Goal: Information Seeking & Learning: Learn about a topic

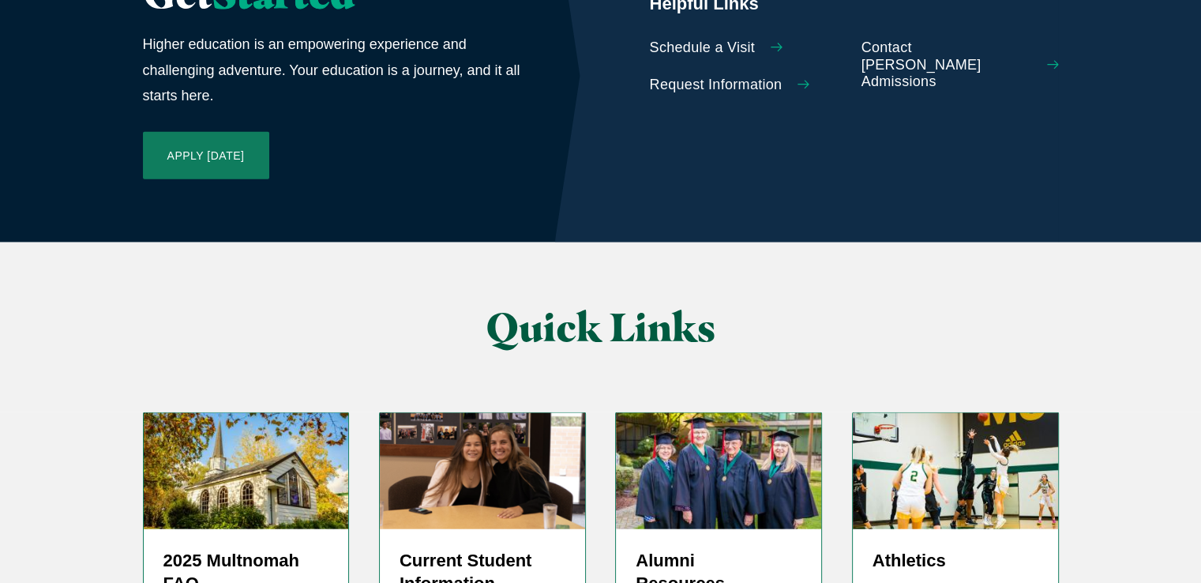
scroll to position [3708, 0]
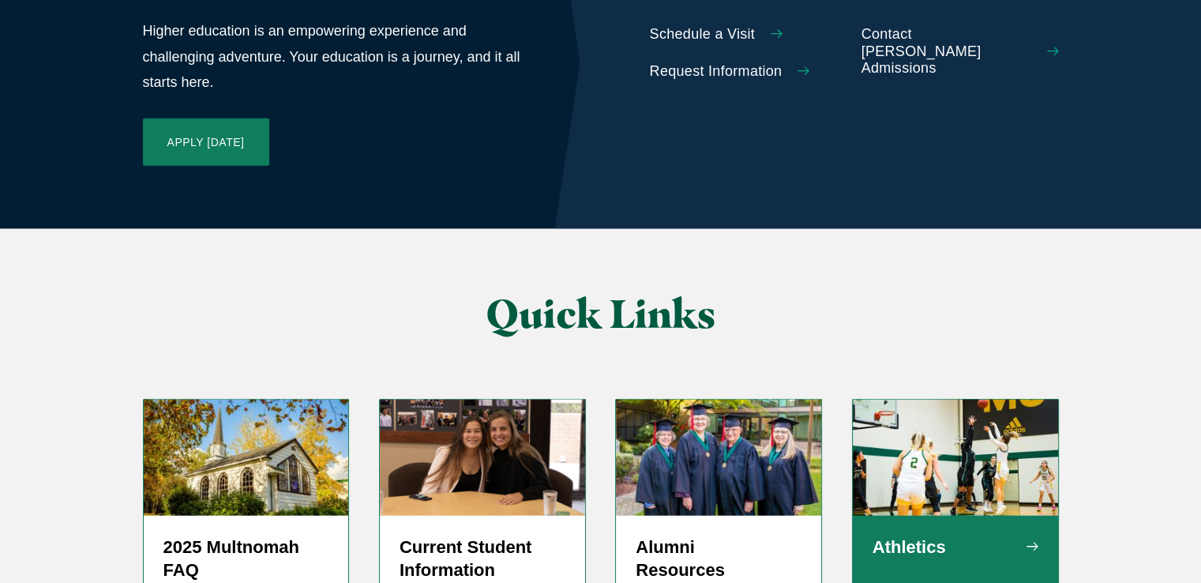
click at [929, 535] on h5 "Athletics" at bounding box center [956, 547] width 166 height 24
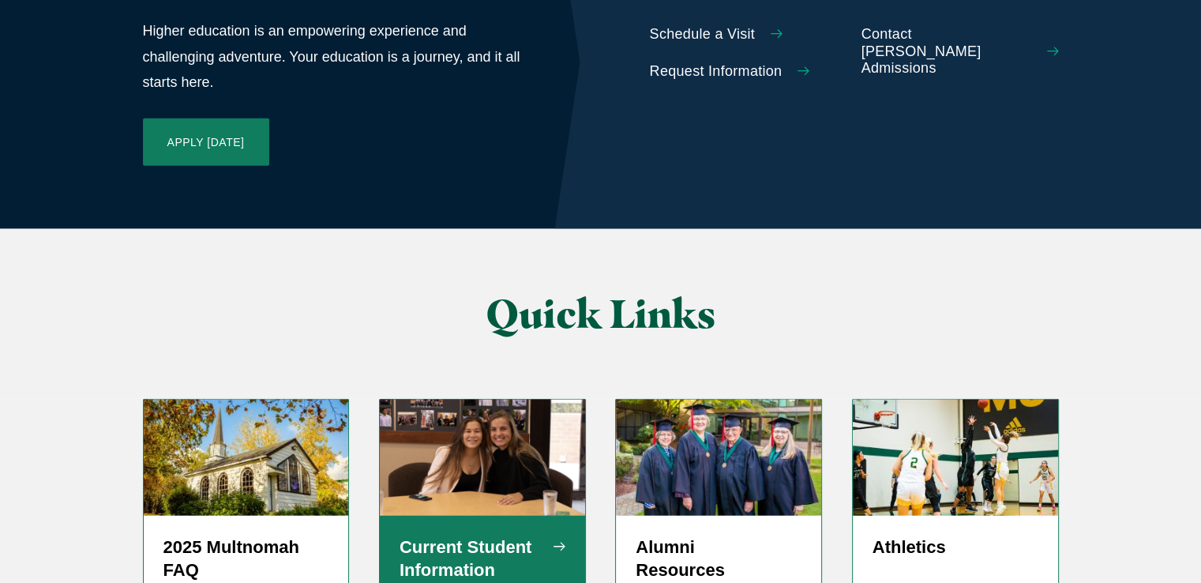
click at [470, 535] on h5 "Current Student Information" at bounding box center [483, 558] width 166 height 47
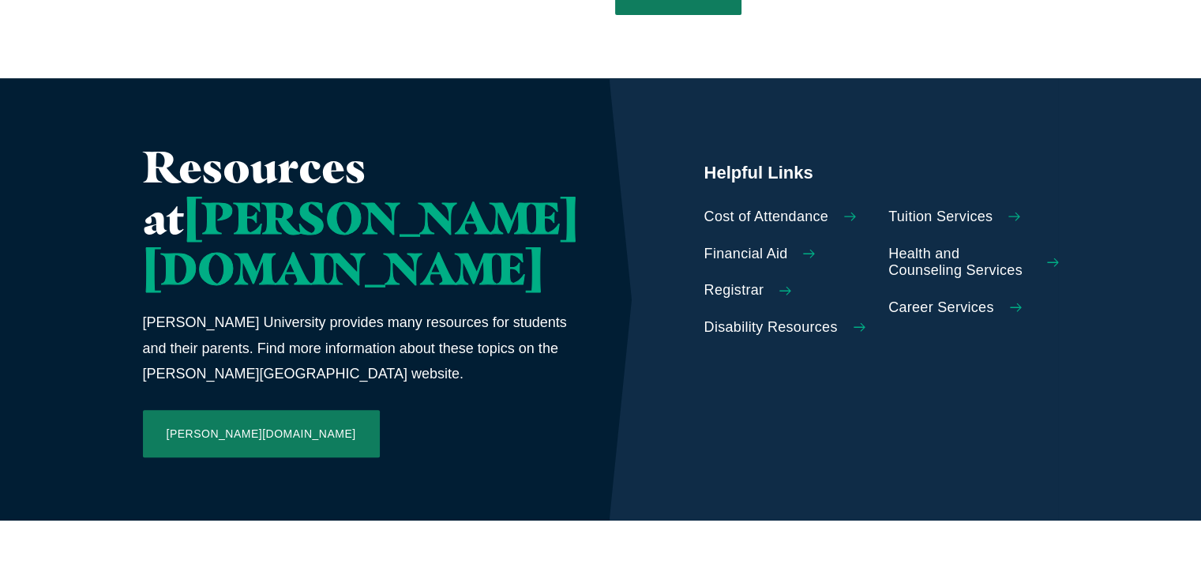
scroll to position [696, 0]
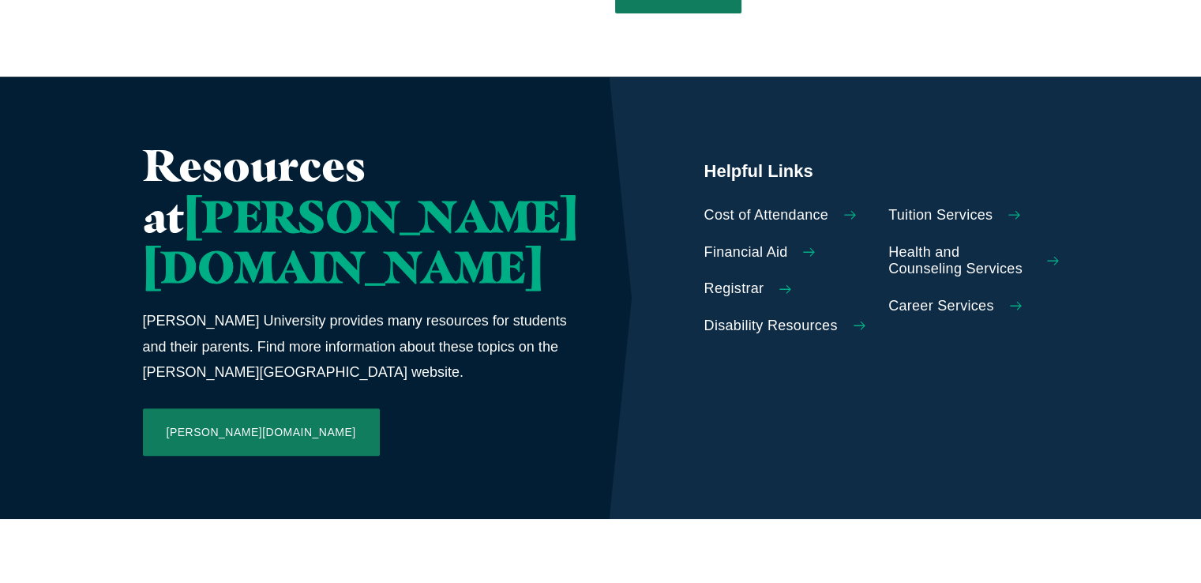
click at [906, 298] on span "Career Services" at bounding box center [941, 306] width 106 height 17
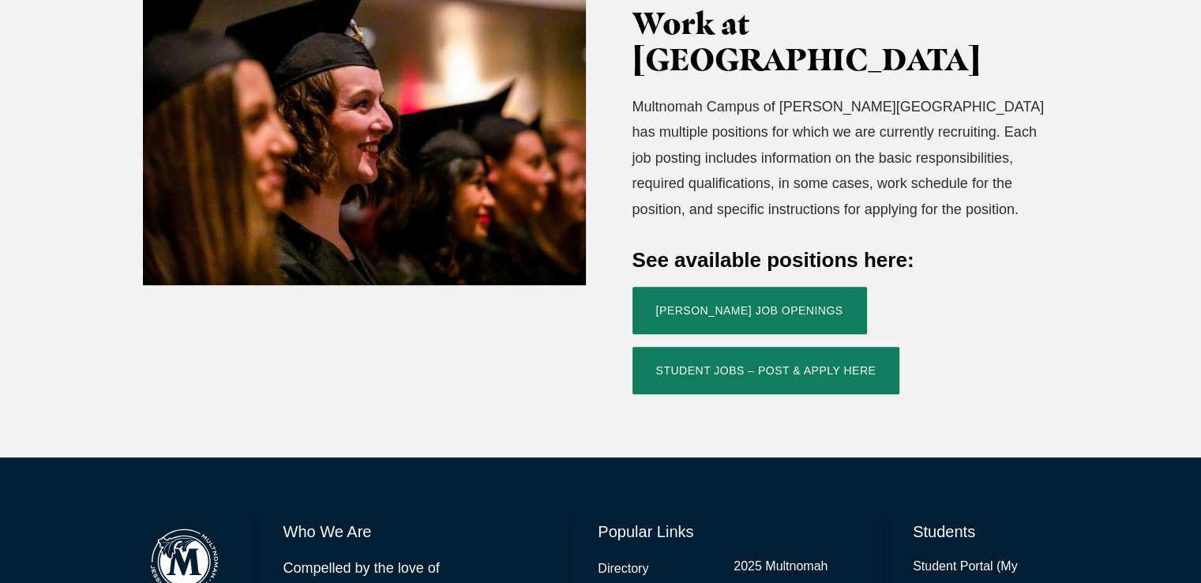
scroll to position [553, 0]
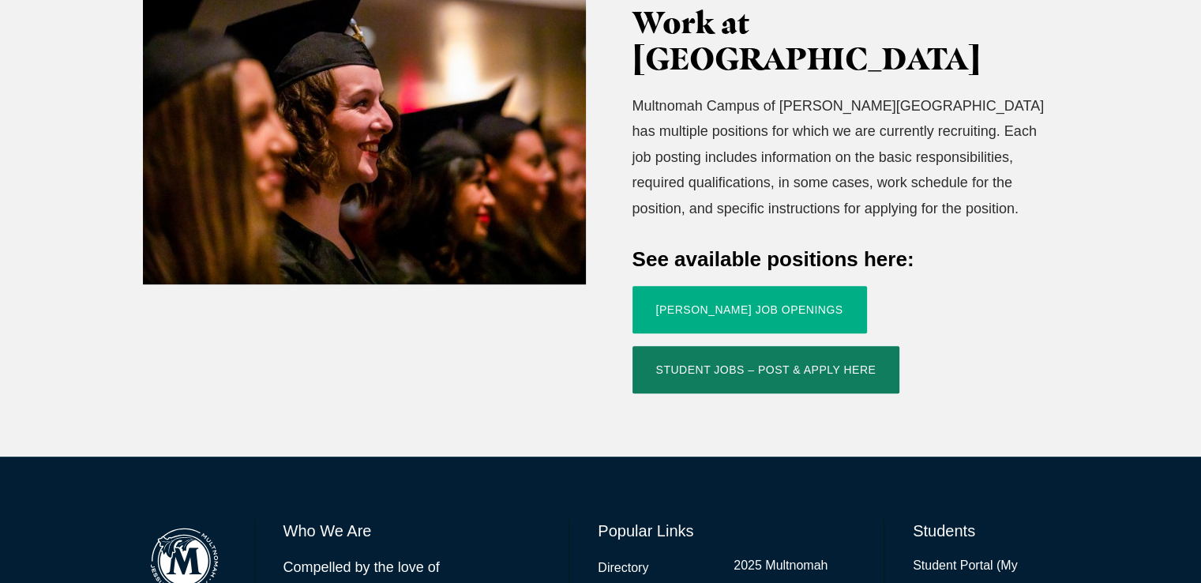
click at [755, 286] on link "[PERSON_NAME] Job Openings" at bounding box center [749, 309] width 235 height 47
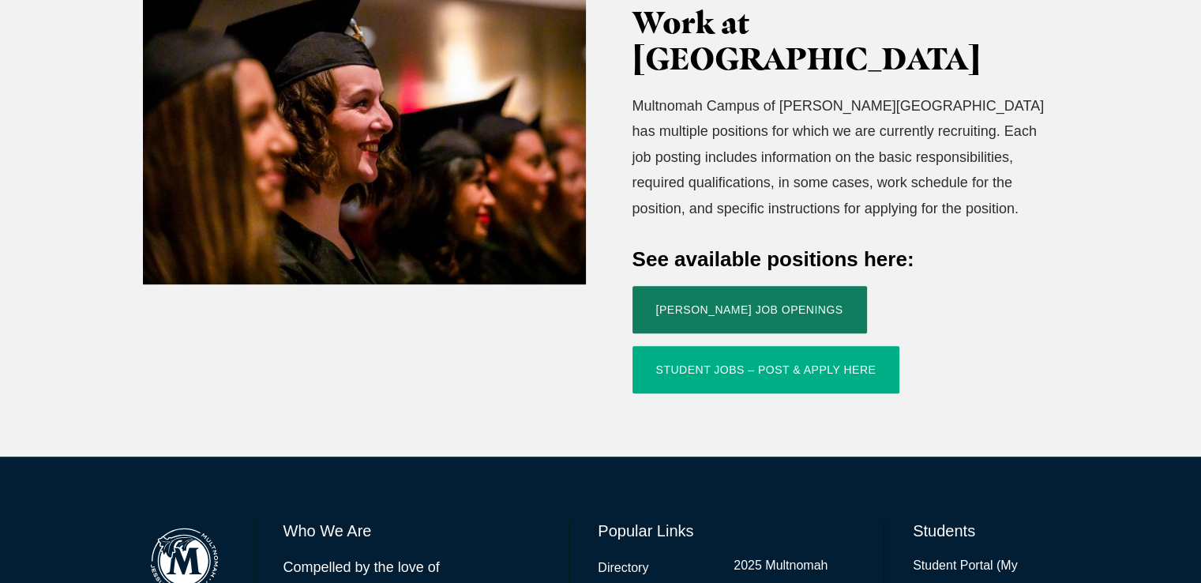
click at [692, 346] on link "Student Jobs – Post & Apply Here" at bounding box center [766, 369] width 268 height 47
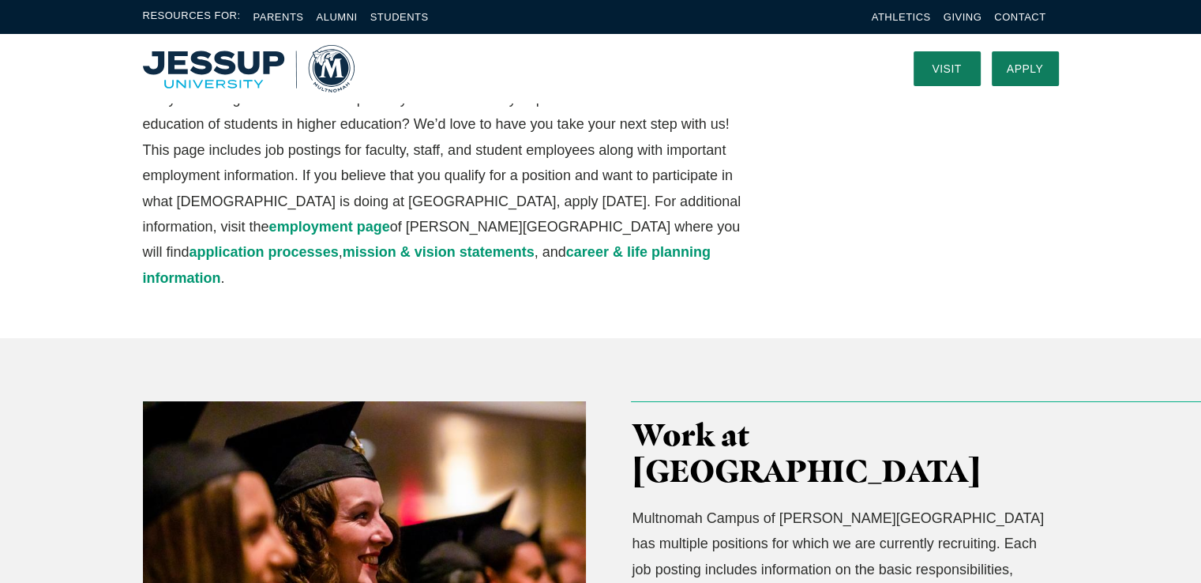
scroll to position [0, 0]
